Goal: Task Accomplishment & Management: Manage account settings

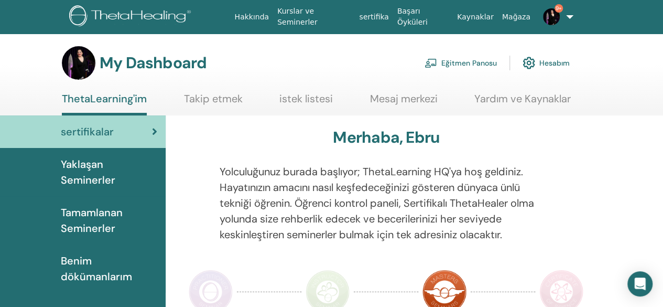
click at [486, 58] on link "Eğitmen Panosu" at bounding box center [460, 62] width 72 height 23
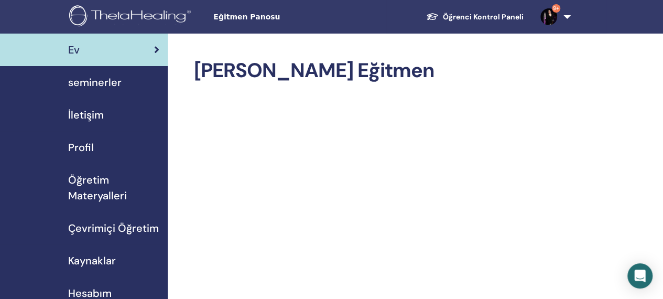
click at [90, 85] on span "seminerler" at bounding box center [94, 82] width 53 height 16
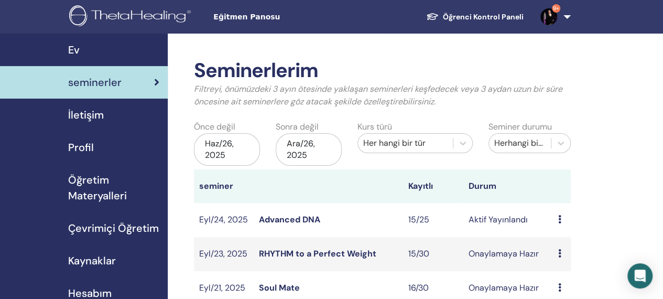
click at [279, 214] on link "Advanced DNA" at bounding box center [289, 219] width 61 height 11
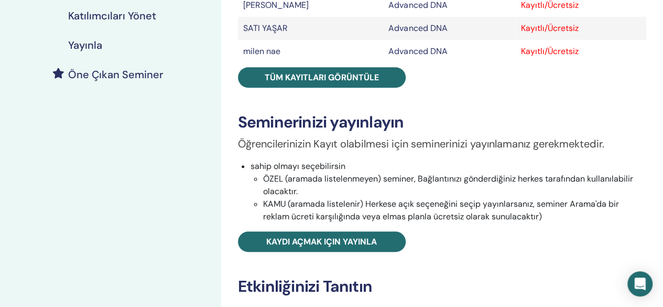
scroll to position [248, 0]
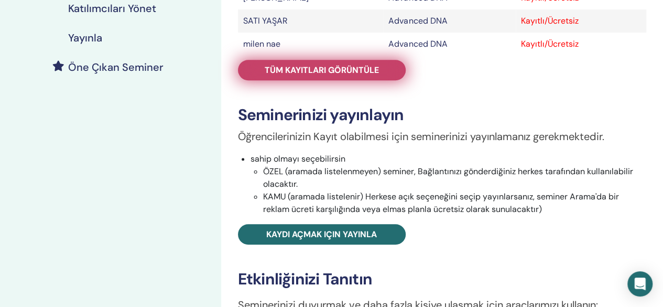
click at [381, 76] on link "Tüm kayıtları görüntüle" at bounding box center [322, 70] width 168 height 20
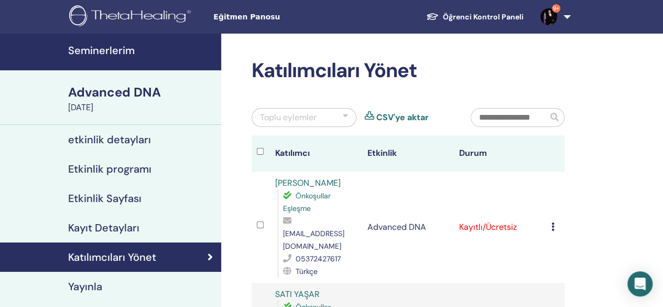
click at [344, 117] on div at bounding box center [345, 117] width 5 height 13
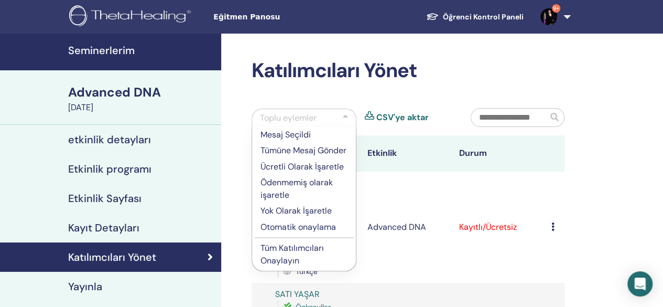
click at [305, 165] on p "Ücretli Olarak İşaretle" at bounding box center [303, 166] width 87 height 13
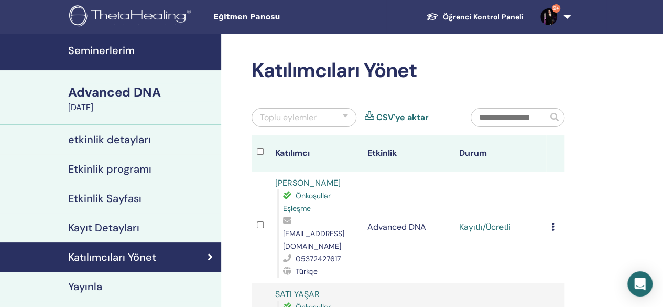
click at [349, 111] on div "Toplu eylemler" at bounding box center [303, 117] width 105 height 19
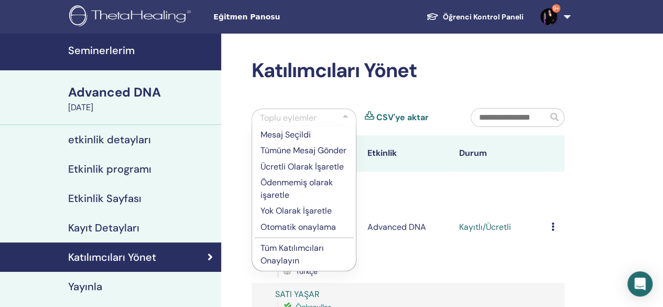
click at [305, 244] on p "Tüm Katılımcıları Onaylayın" at bounding box center [303, 254] width 87 height 25
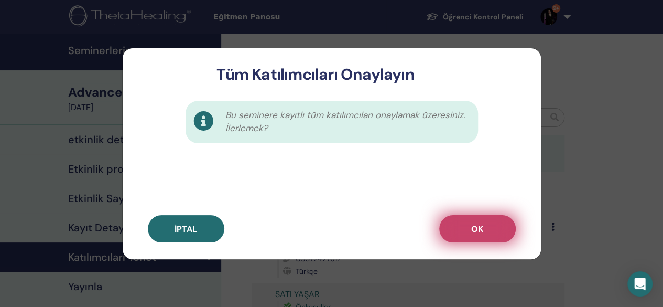
click at [465, 237] on button "OK" at bounding box center [477, 228] width 76 height 27
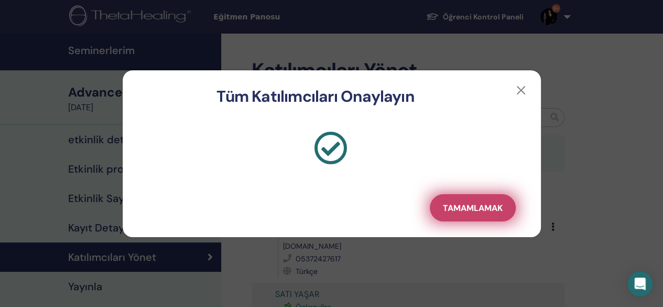
click at [464, 207] on span "Tamamlamak" at bounding box center [473, 207] width 60 height 11
